Goal: Task Accomplishment & Management: Use online tool/utility

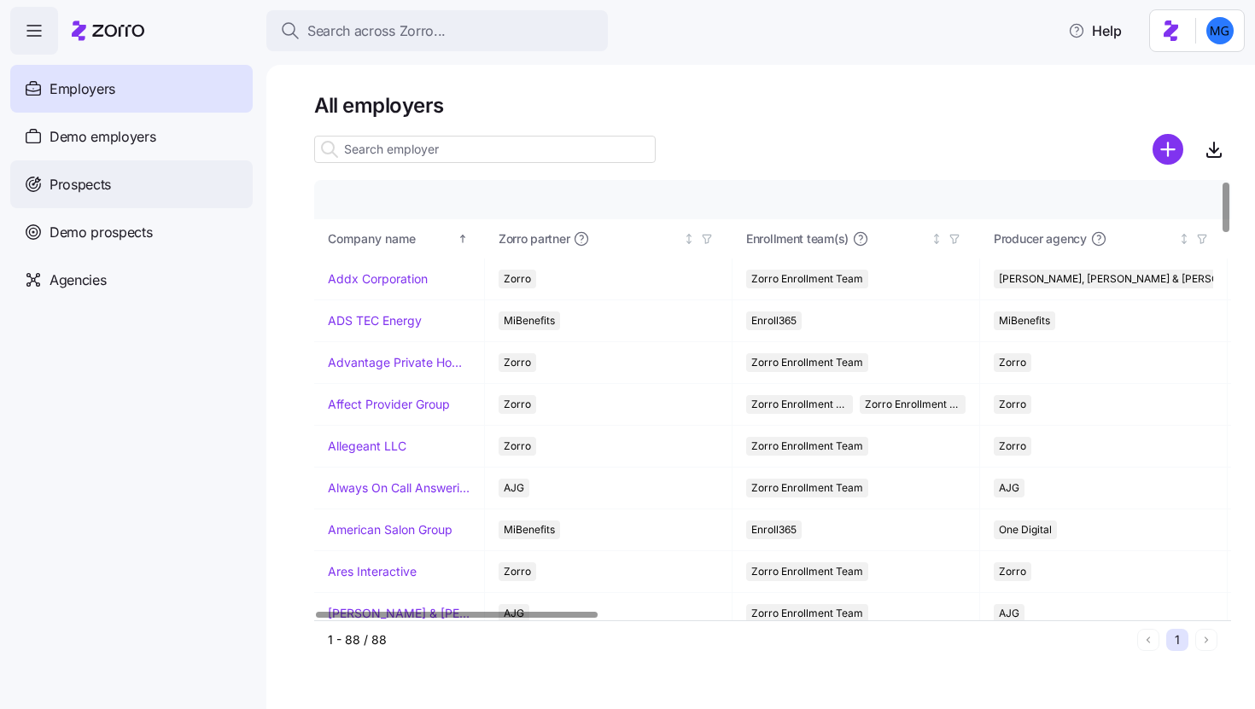
click at [143, 195] on div "Prospects" at bounding box center [131, 184] width 242 height 48
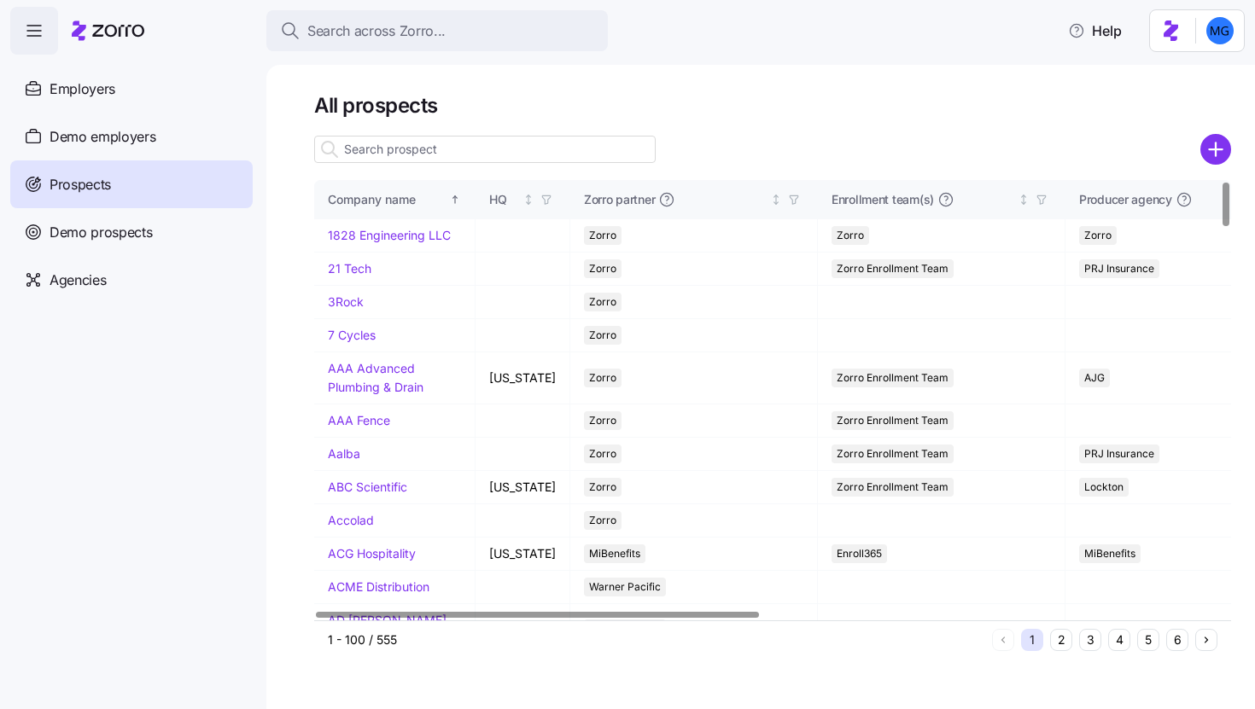
click at [397, 149] on input at bounding box center [484, 149] width 341 height 27
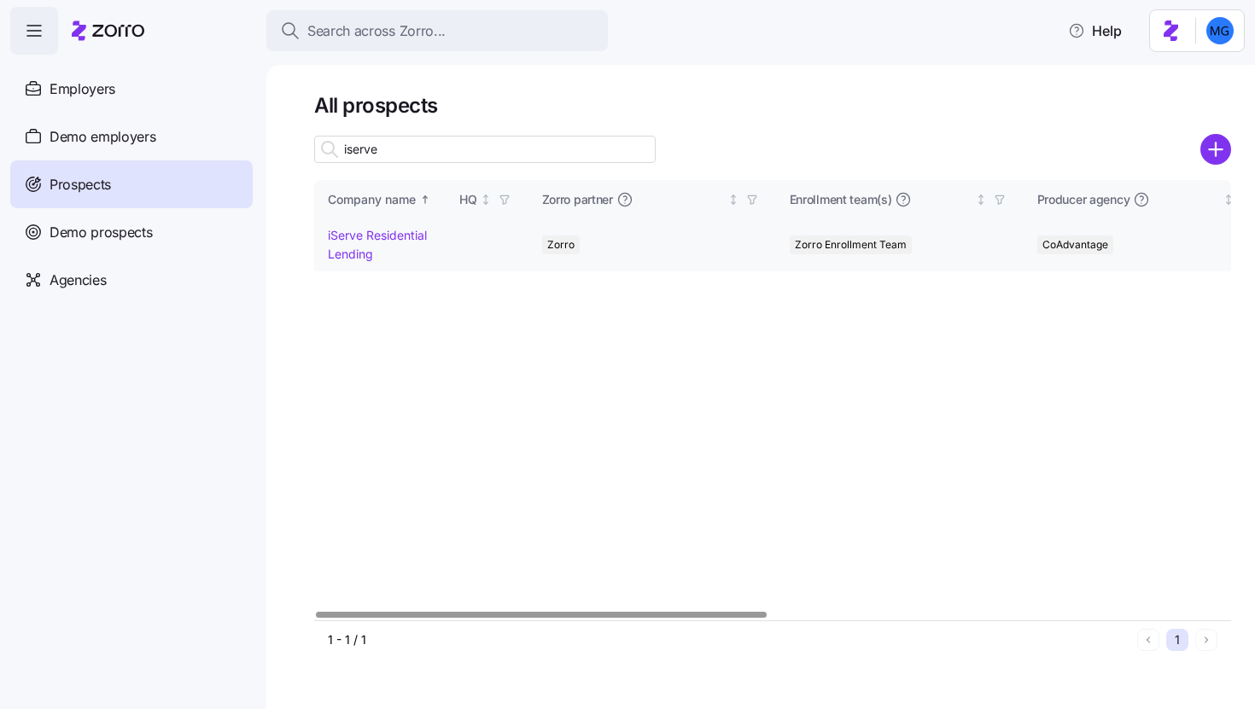
type input "iserve"
click at [359, 234] on link "iServe Residential Lending" at bounding box center [377, 244] width 99 height 33
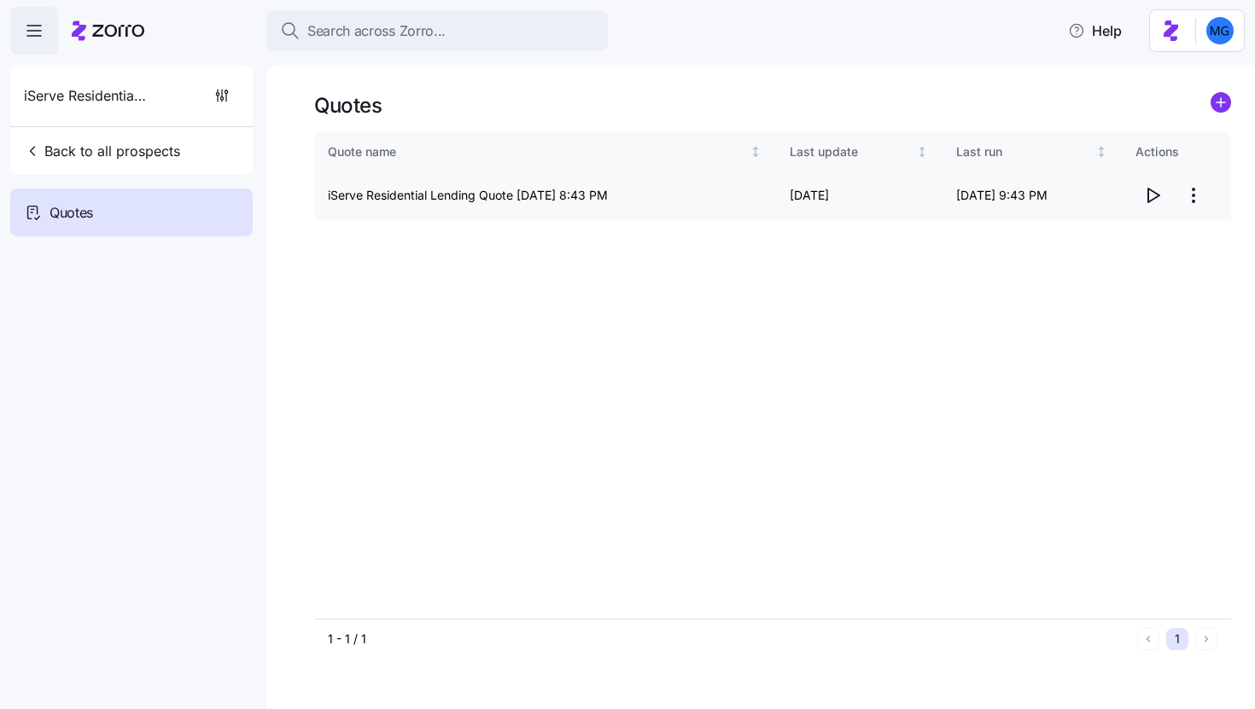
click at [1197, 197] on html "Search across Zorro... Help iServe Residential Lending Back to all prospects Qu…" at bounding box center [627, 349] width 1255 height 699
click at [1122, 236] on div "Edit quote" at bounding box center [1124, 237] width 157 height 27
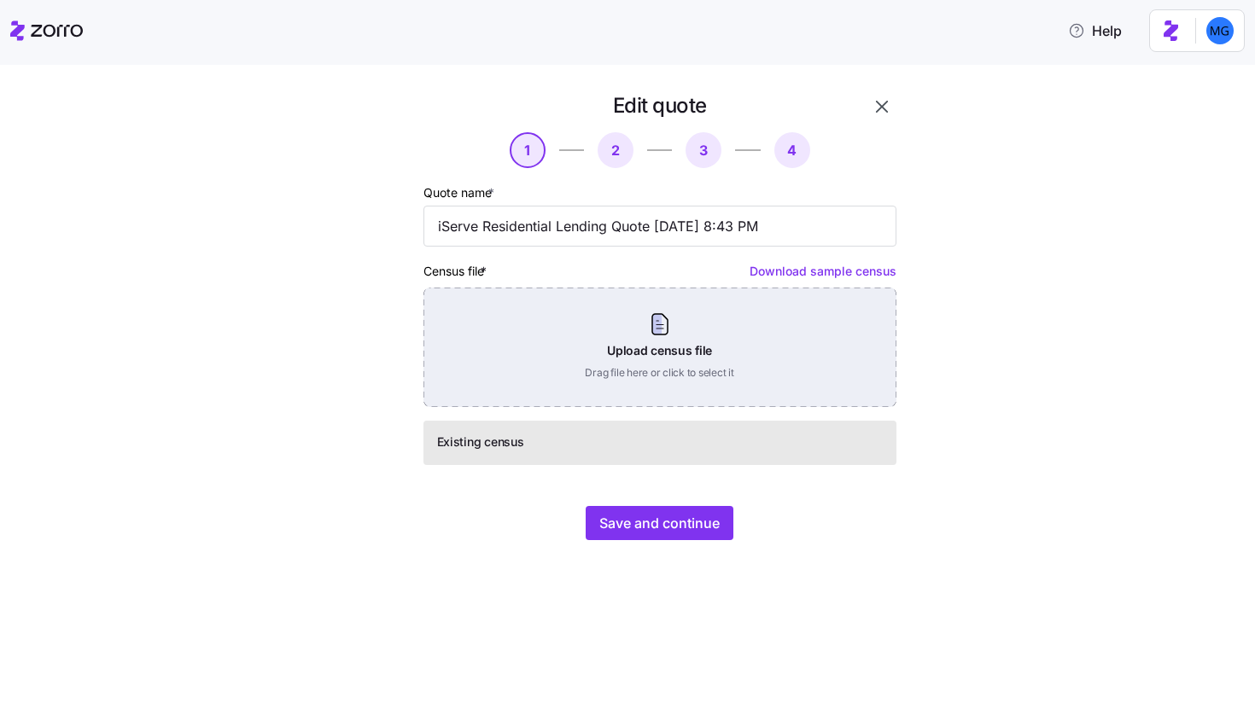
click at [648, 360] on div "Upload census file Drag file here or click to select it" at bounding box center [659, 347] width 473 height 119
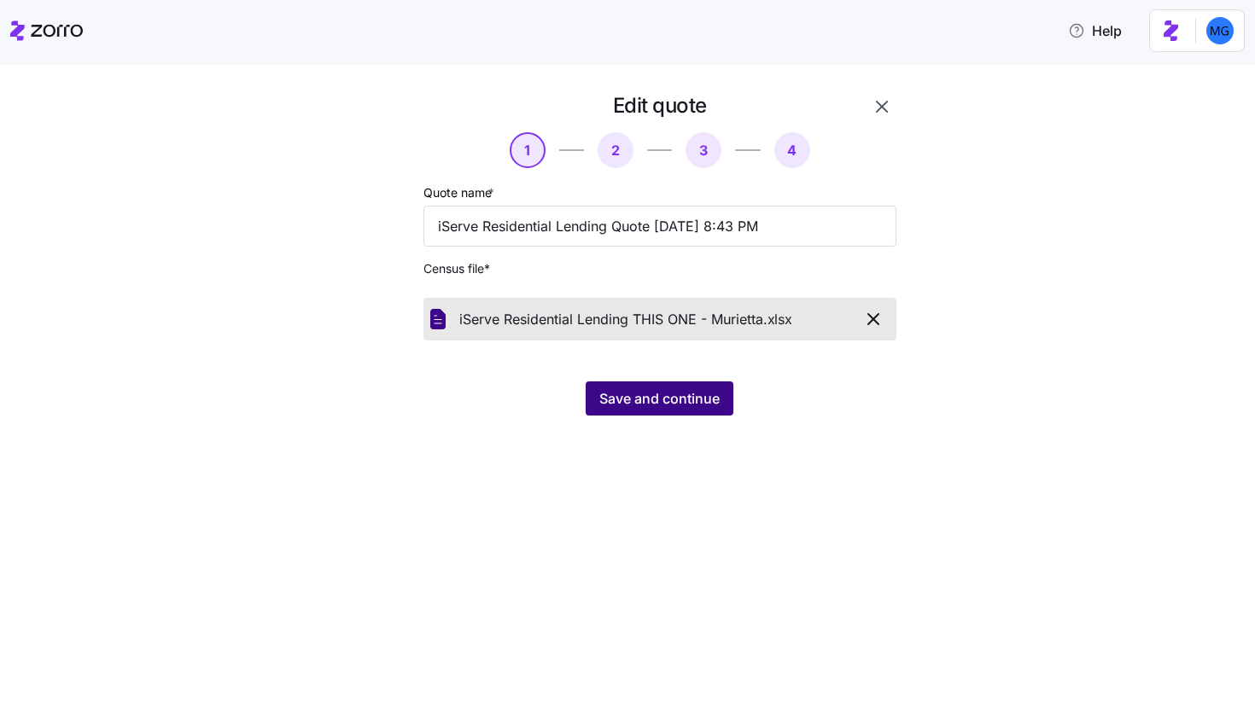
click at [654, 412] on button "Save and continue" at bounding box center [660, 399] width 148 height 34
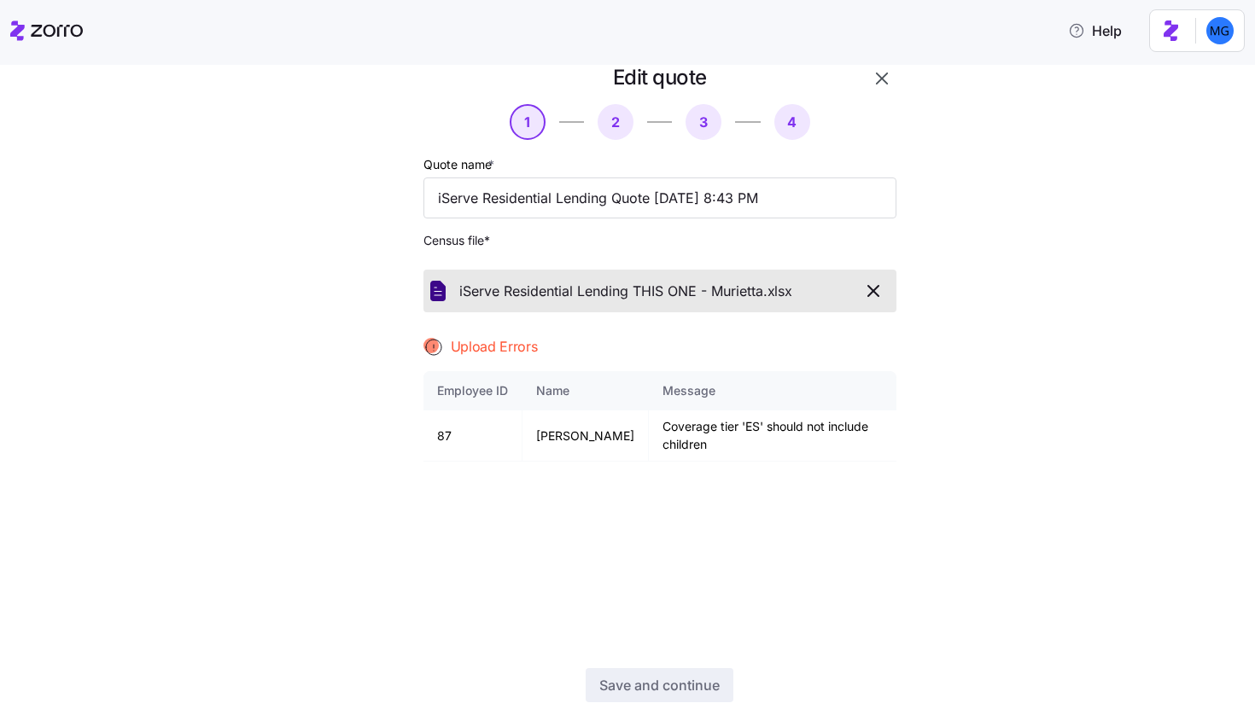
scroll to position [83, 0]
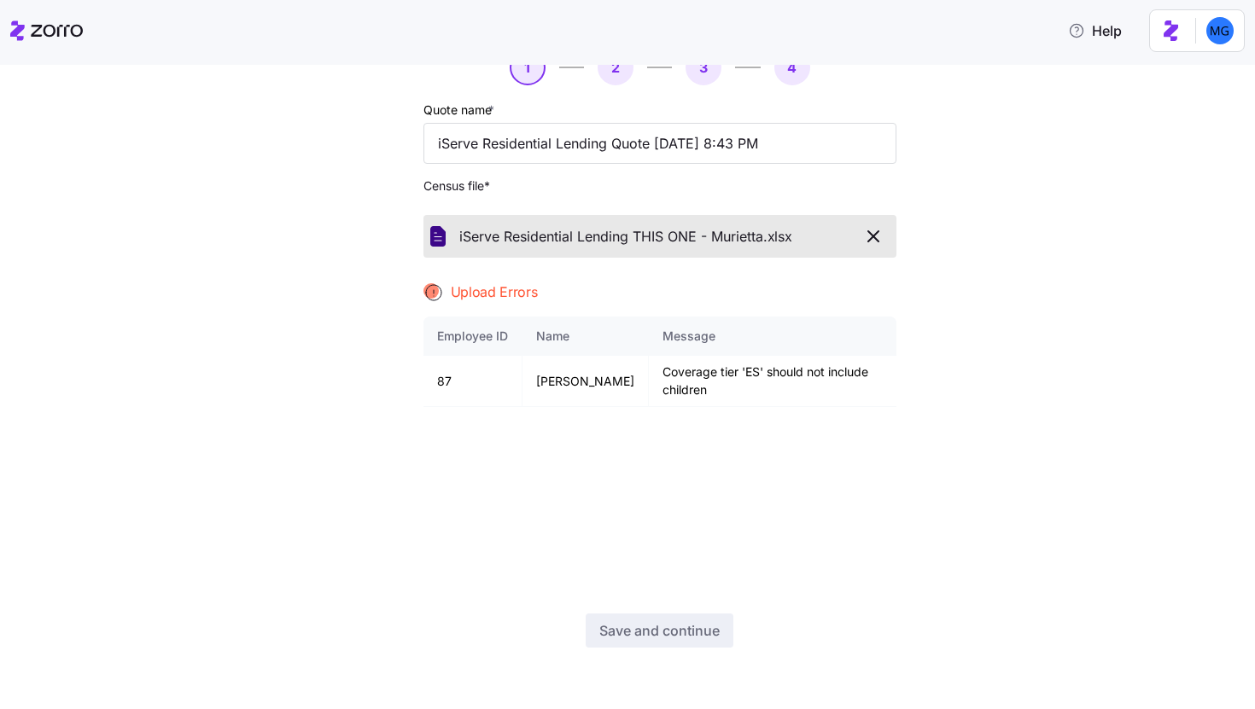
click at [875, 227] on icon "button" at bounding box center [873, 236] width 20 height 20
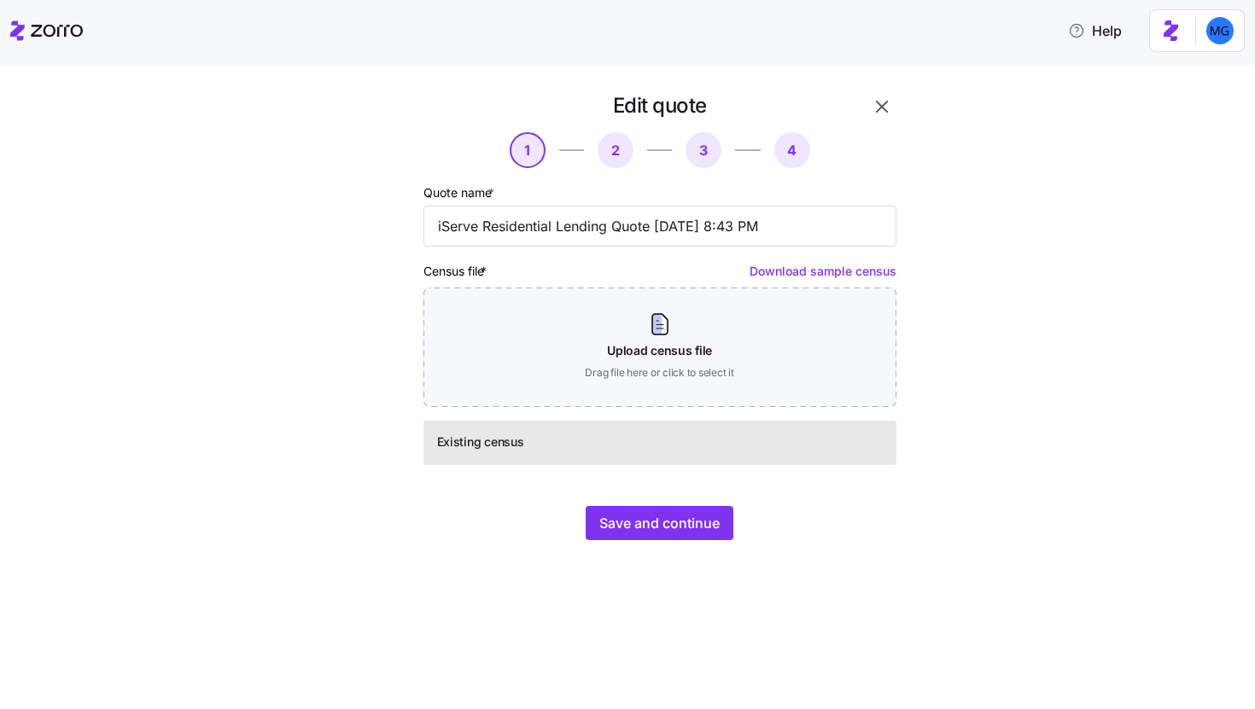
click at [879, 117] on button "button" at bounding box center [881, 106] width 29 height 29
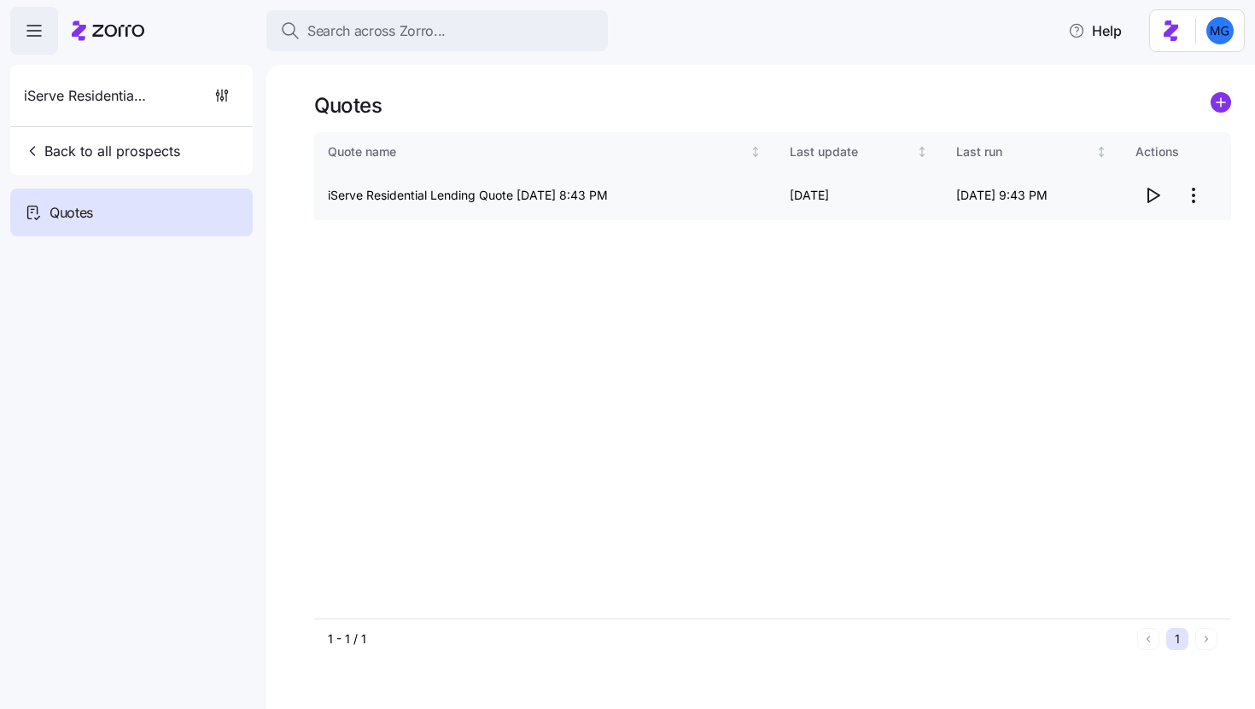
click at [1150, 198] on icon "button" at bounding box center [1152, 195] width 20 height 20
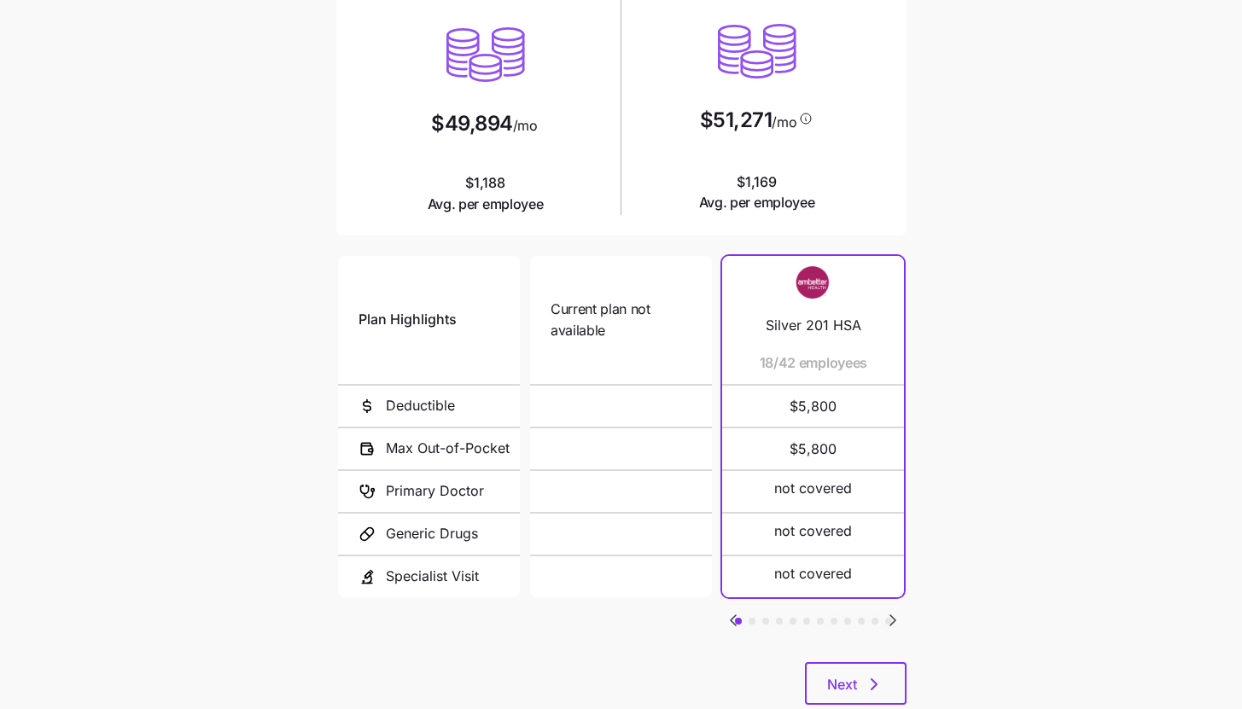
scroll to position [222, 0]
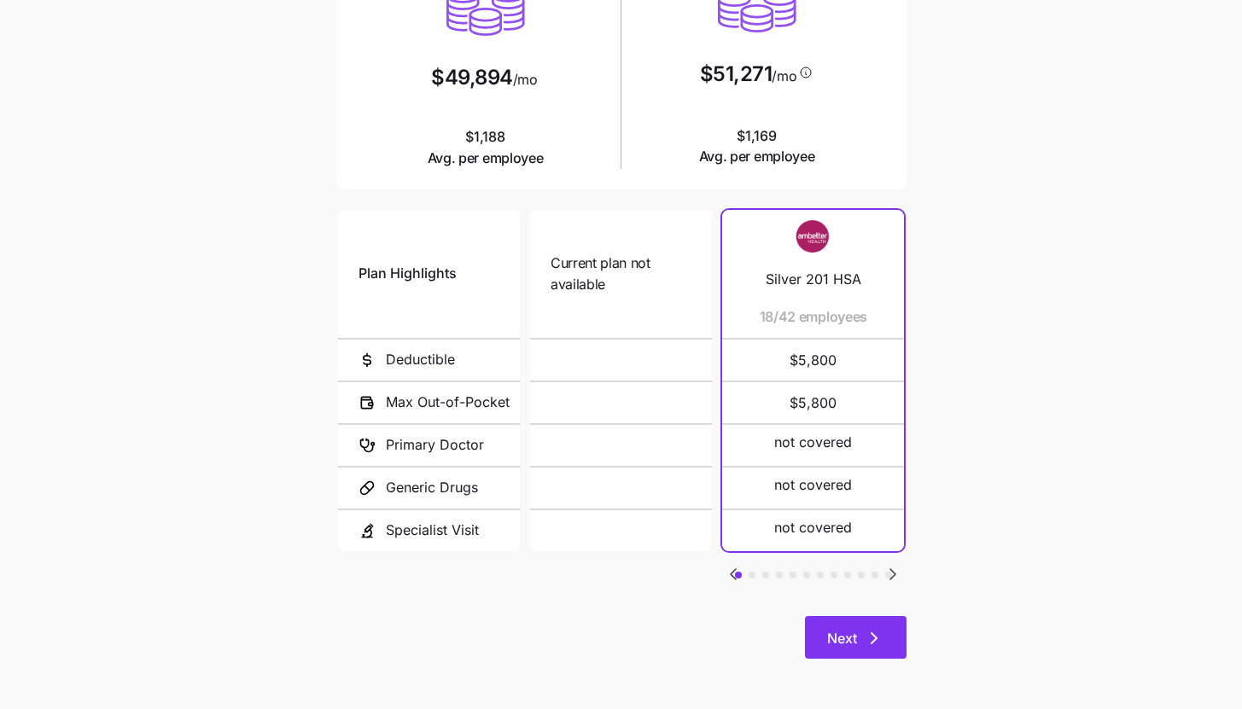
click at [855, 654] on button "Next" at bounding box center [856, 637] width 102 height 43
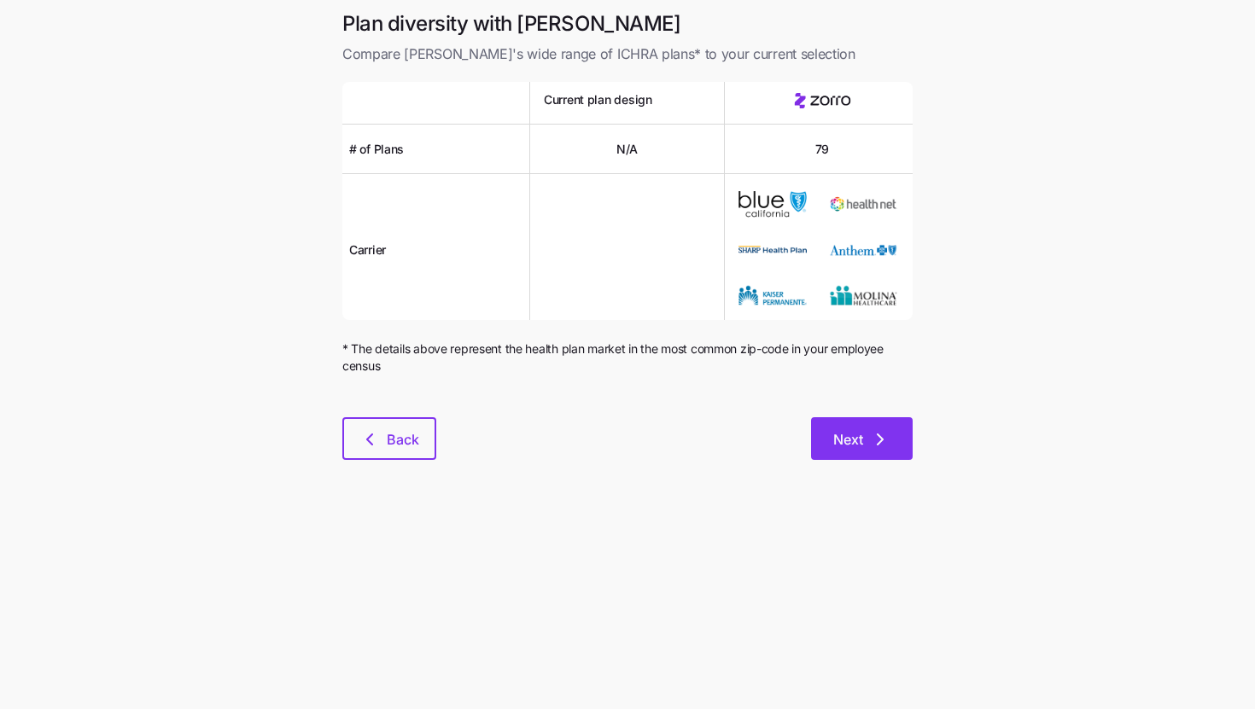
click at [871, 434] on icon "button" at bounding box center [880, 439] width 20 height 20
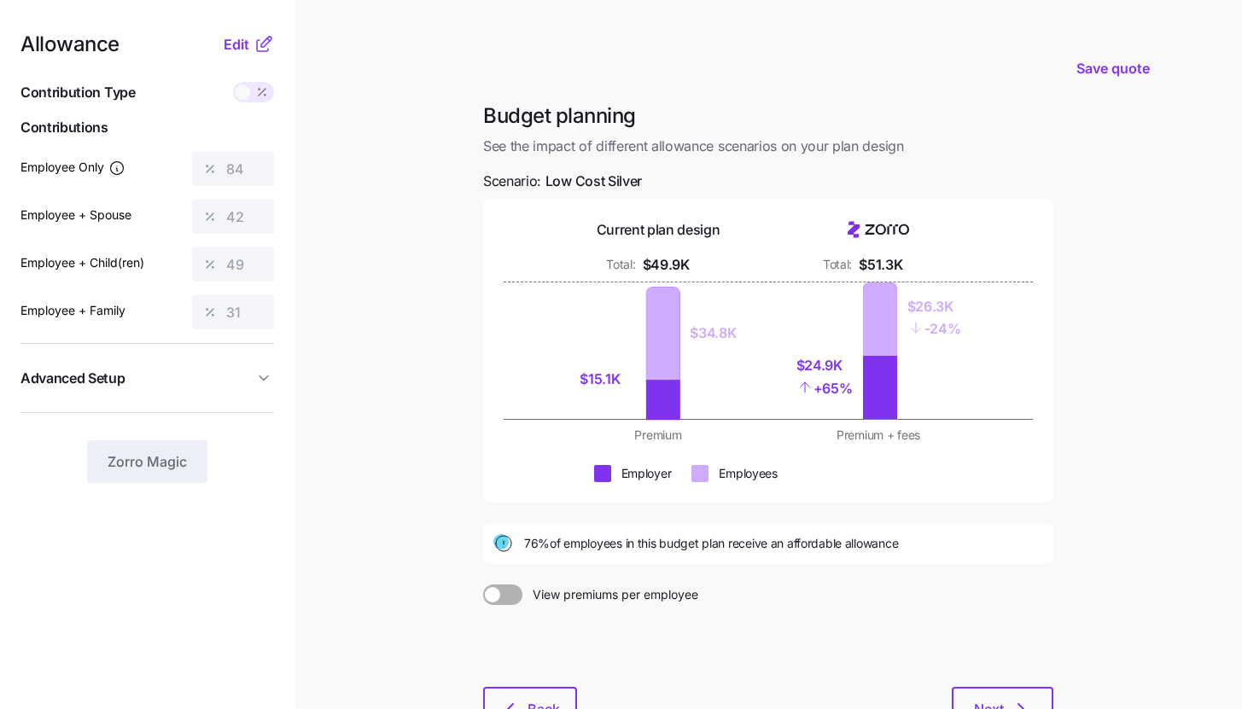
click at [258, 55] on div "Allowance Edit Contribution Type Use classes Contributions Employee Only 84 Emp…" at bounding box center [146, 258] width 253 height 449
click at [250, 50] on button "Edit" at bounding box center [239, 44] width 30 height 20
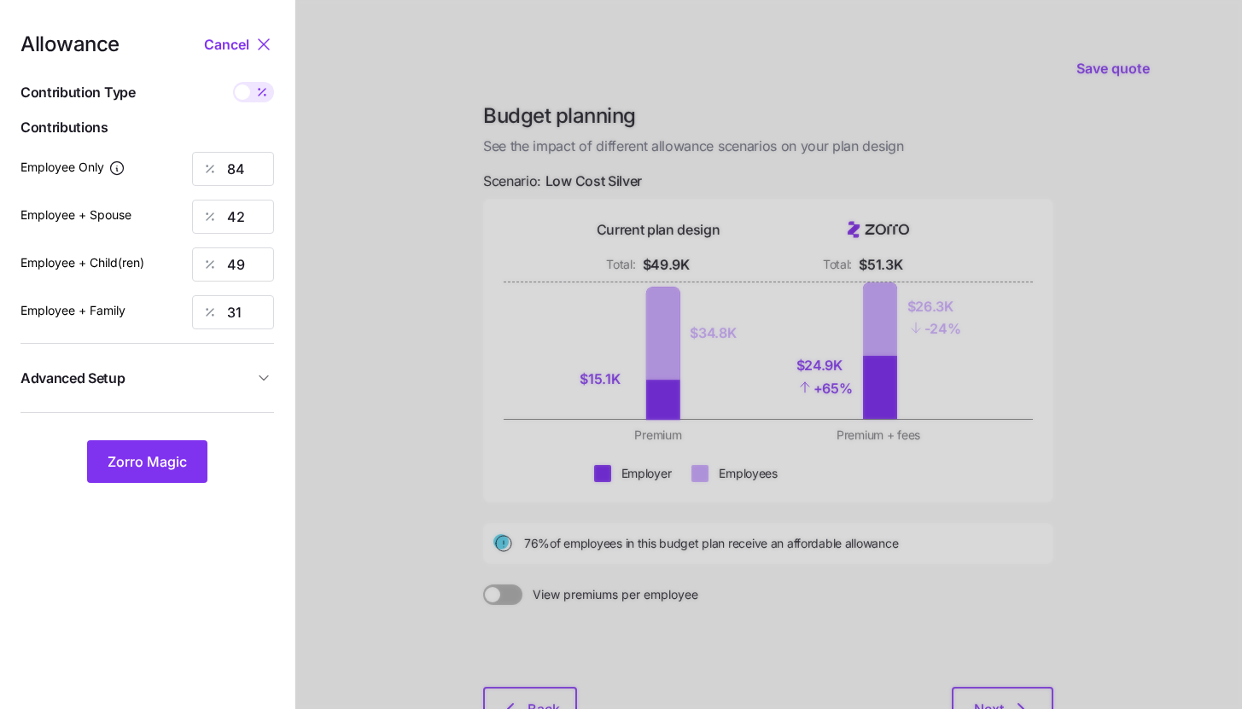
click at [218, 366] on button "Advanced Setup" at bounding box center [146, 379] width 253 height 42
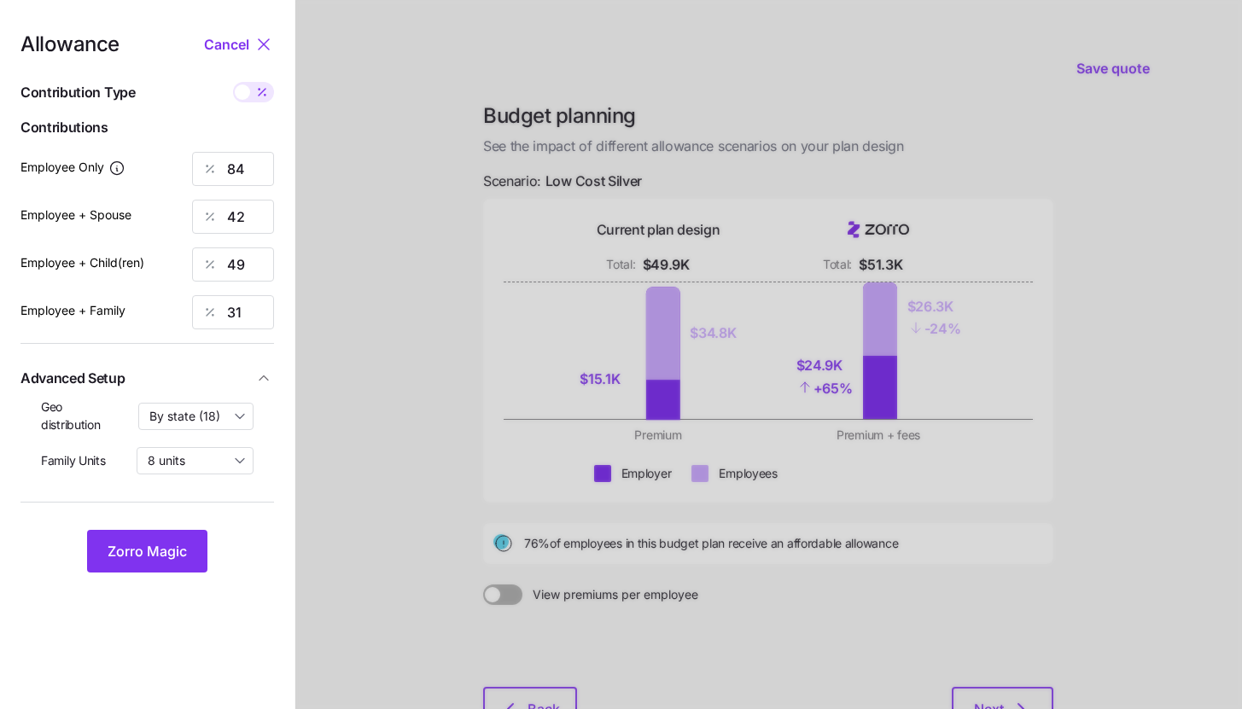
click at [245, 87] on span at bounding box center [242, 91] width 15 height 15
click at [233, 82] on input "checkbox" at bounding box center [233, 82] width 0 height 0
type input "566"
type input "531"
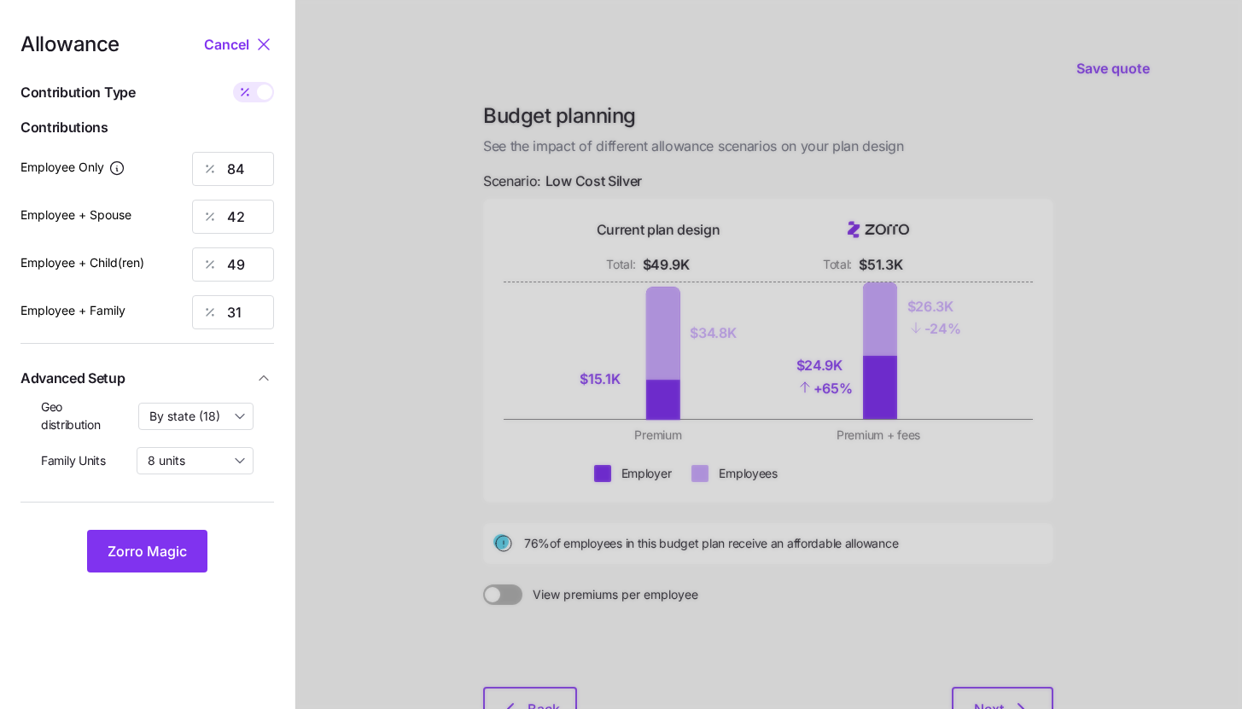
type input "544"
click at [253, 91] on span at bounding box center [245, 92] width 24 height 20
click at [233, 82] on input "checkbox" at bounding box center [233, 82] width 0 height 0
type input "84"
type input "42"
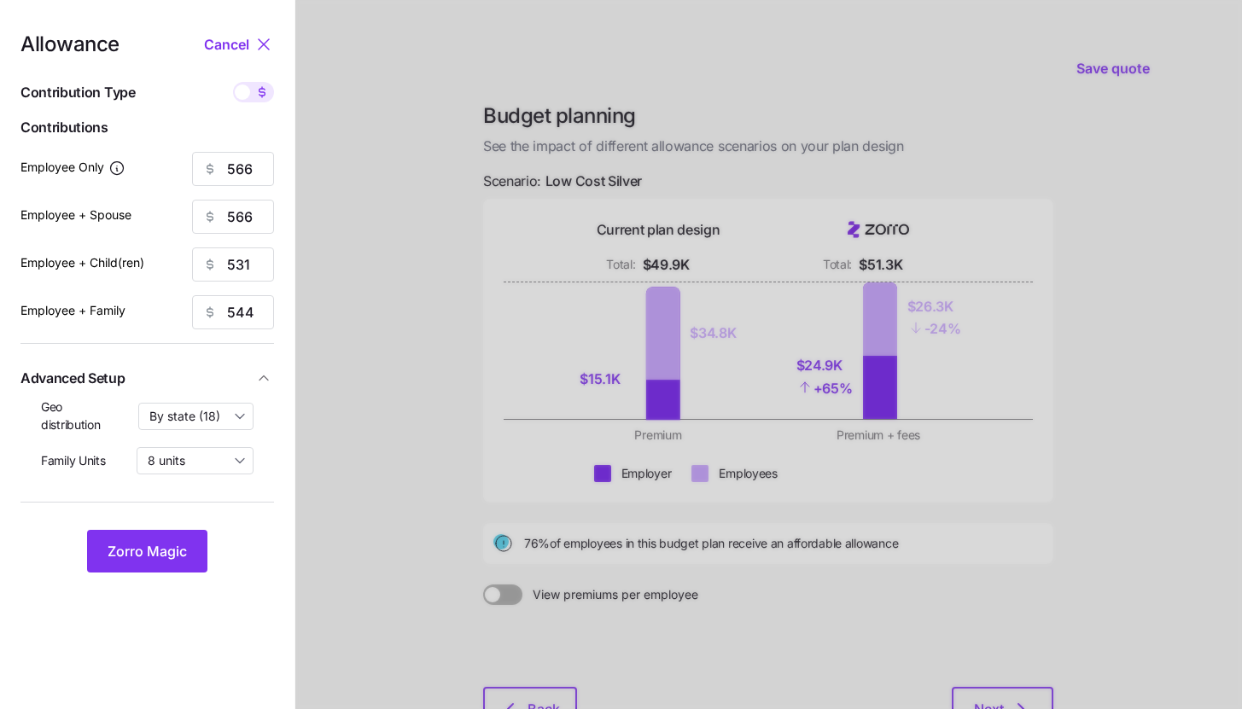
type input "49"
type input "31"
click at [151, 557] on span "Zorro Magic" at bounding box center [147, 551] width 79 height 20
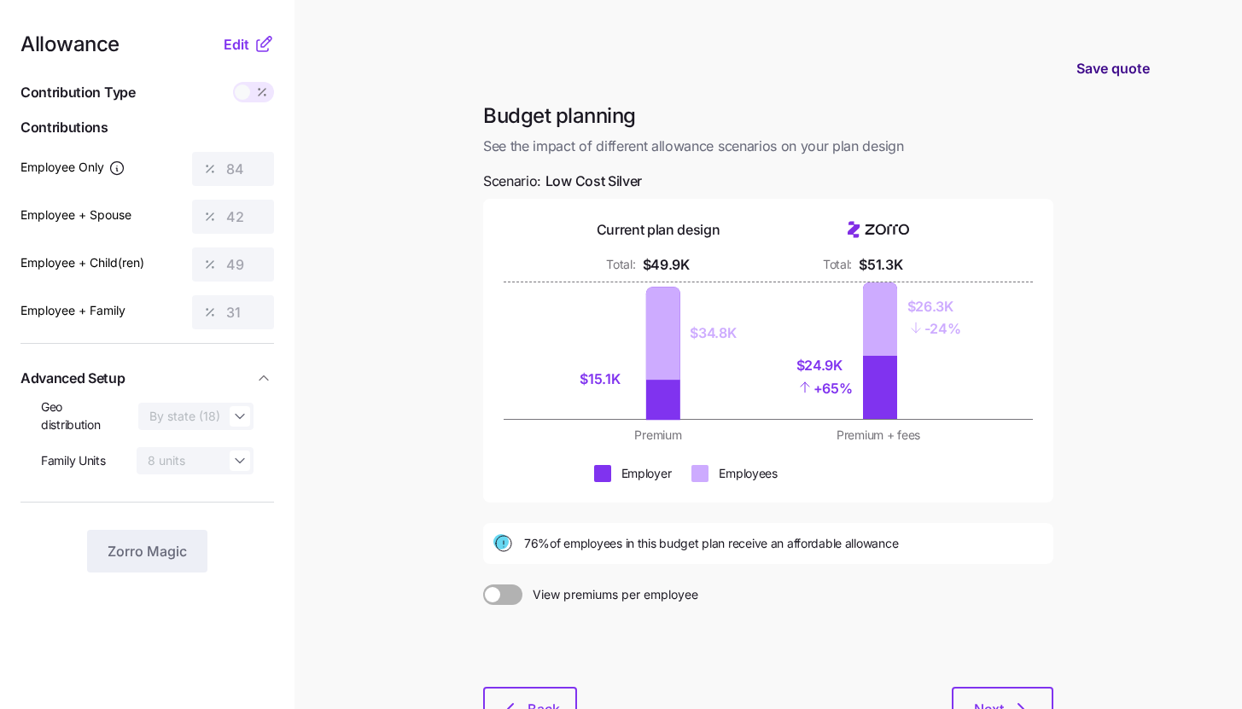
click at [1117, 69] on span "Save quote" at bounding box center [1112, 68] width 73 height 20
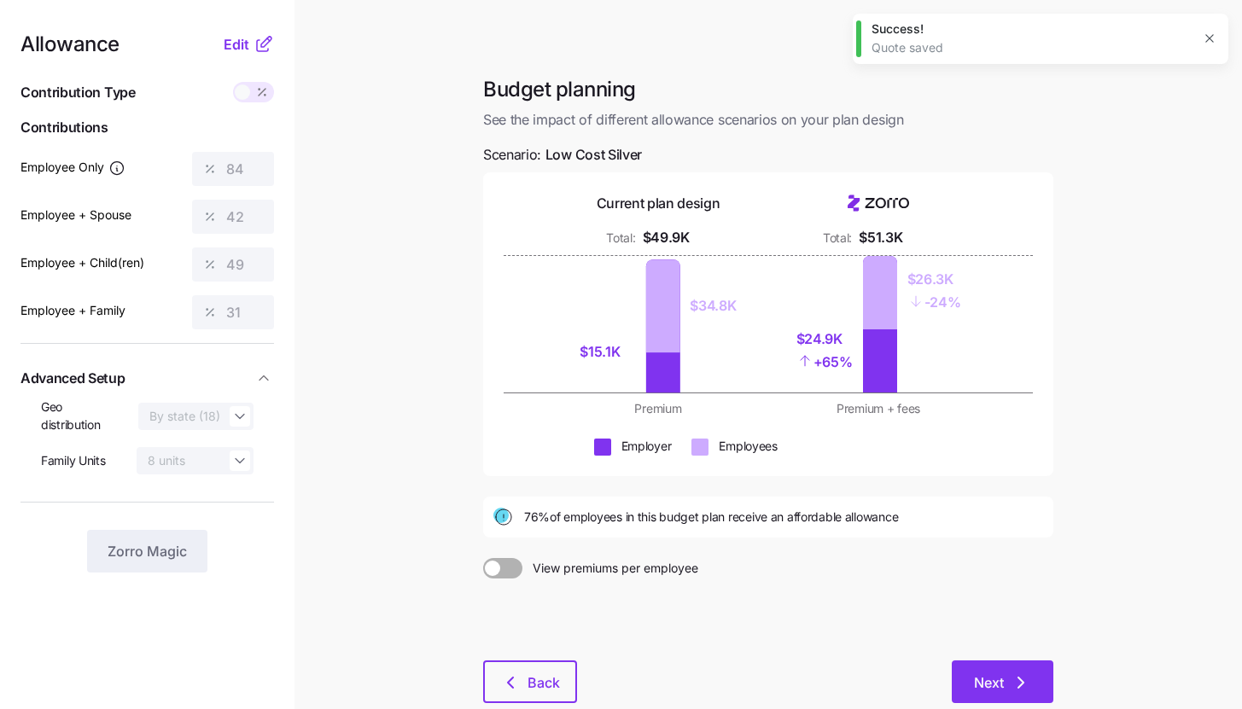
click at [1015, 690] on icon "button" at bounding box center [1021, 683] width 20 height 20
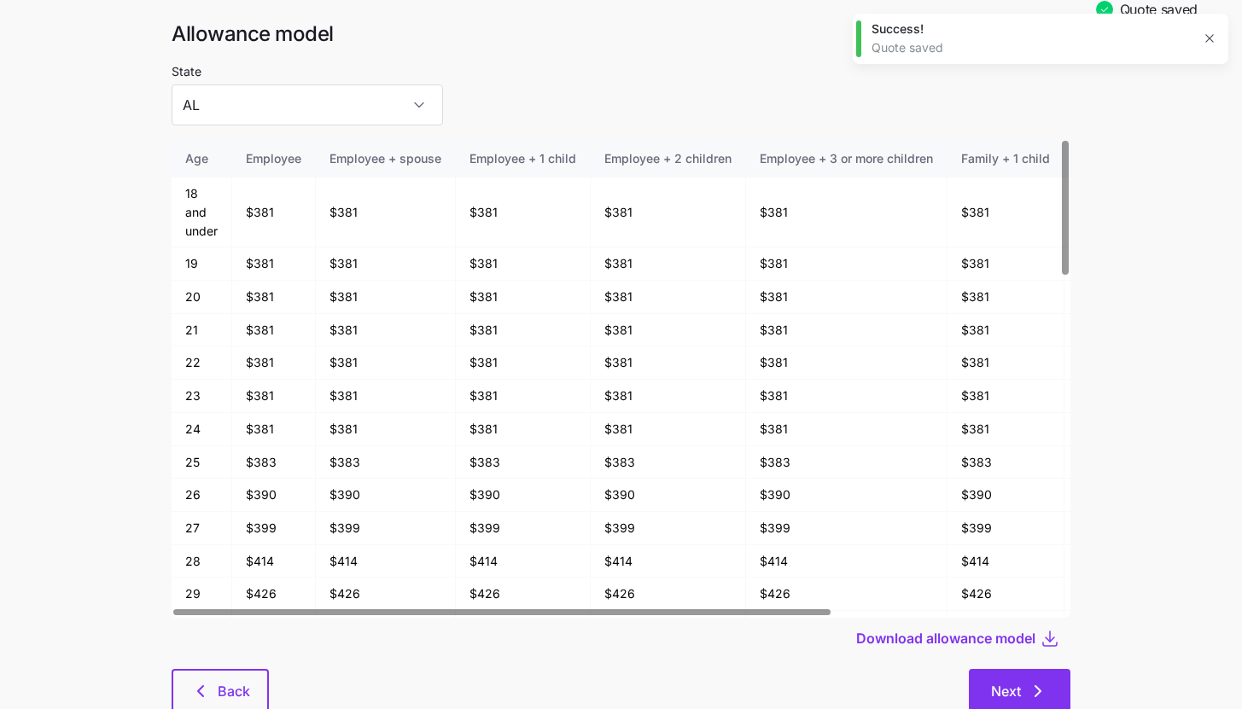
scroll to position [89, 0]
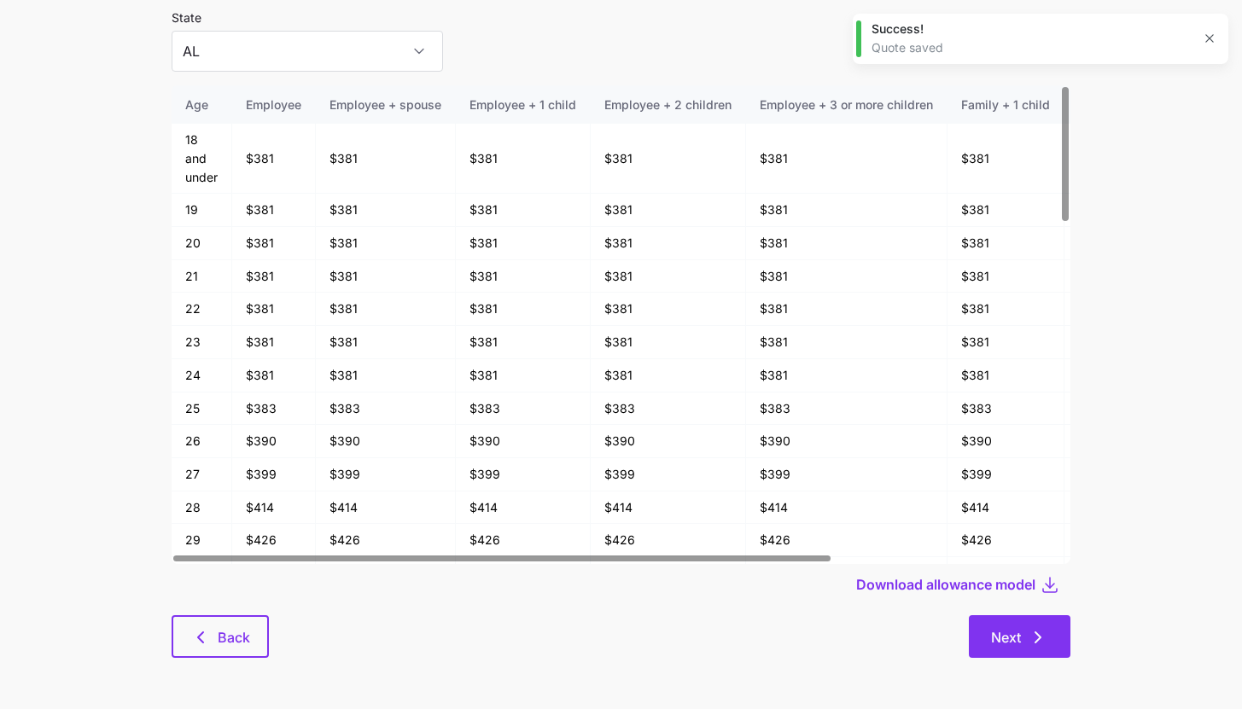
click at [1029, 643] on icon "button" at bounding box center [1038, 637] width 20 height 20
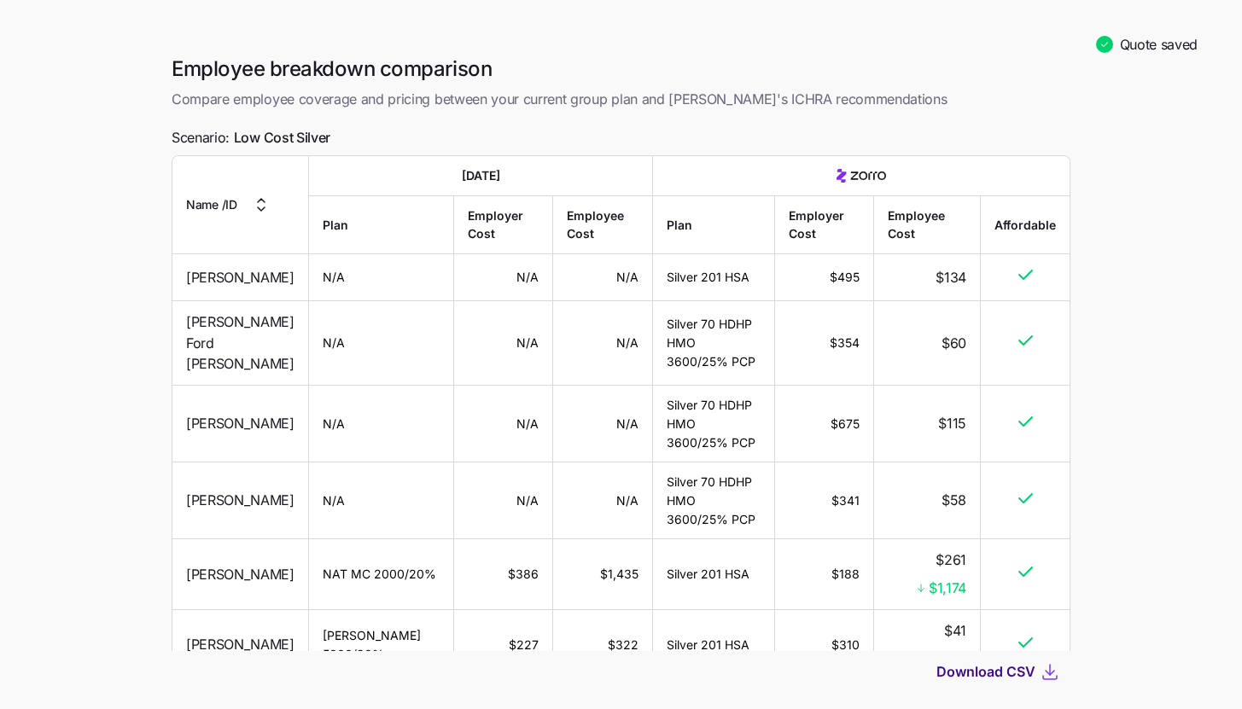
click at [1012, 675] on span "Download CSV" at bounding box center [985, 671] width 99 height 20
